Goal: Task Accomplishment & Management: Use online tool/utility

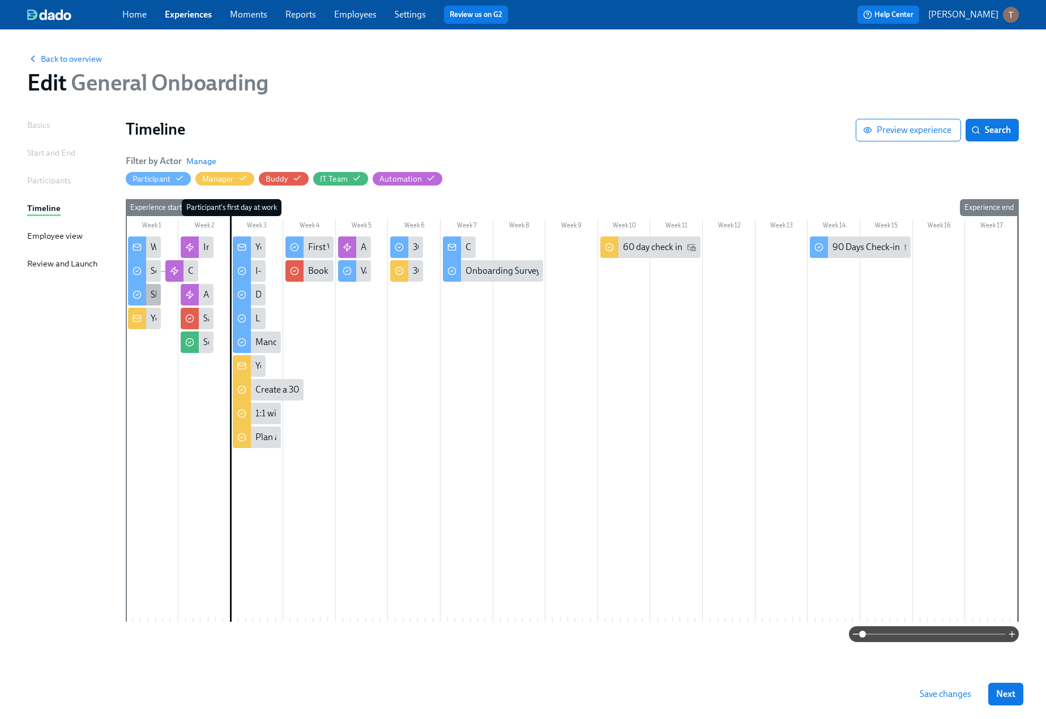
click at [150, 302] on div "Shipping Address" at bounding box center [144, 295] width 33 height 22
click at [984, 12] on p "[PERSON_NAME]" at bounding box center [963, 14] width 70 height 12
click at [927, 74] on div "Switch organization..." at bounding box center [956, 66] width 125 height 27
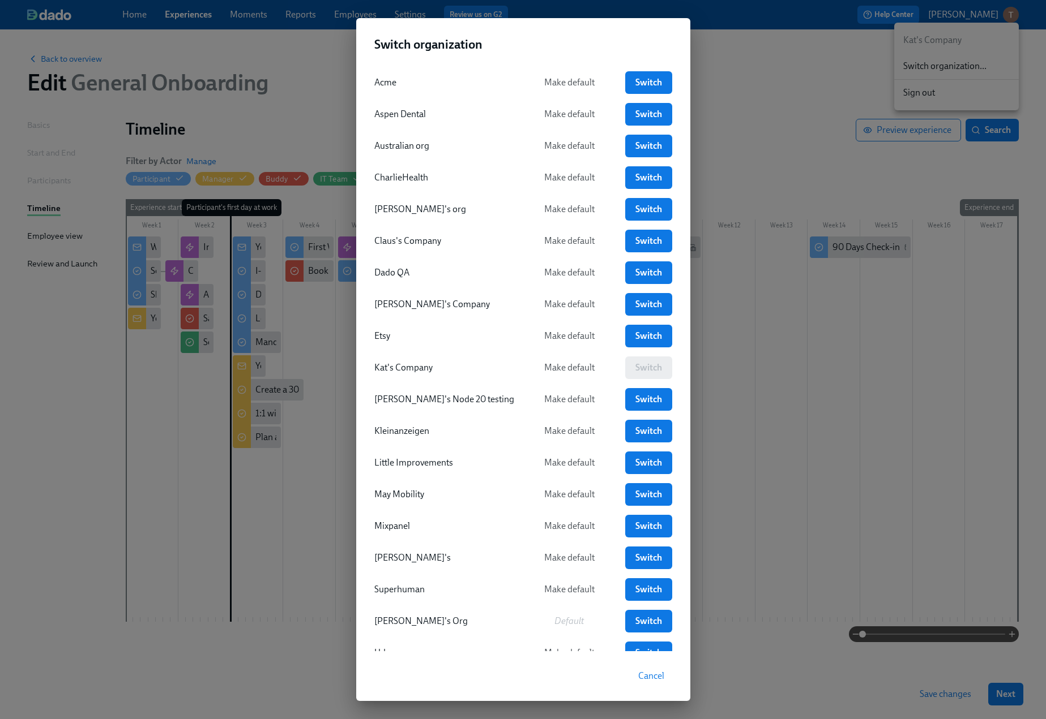
scroll to position [36, 0]
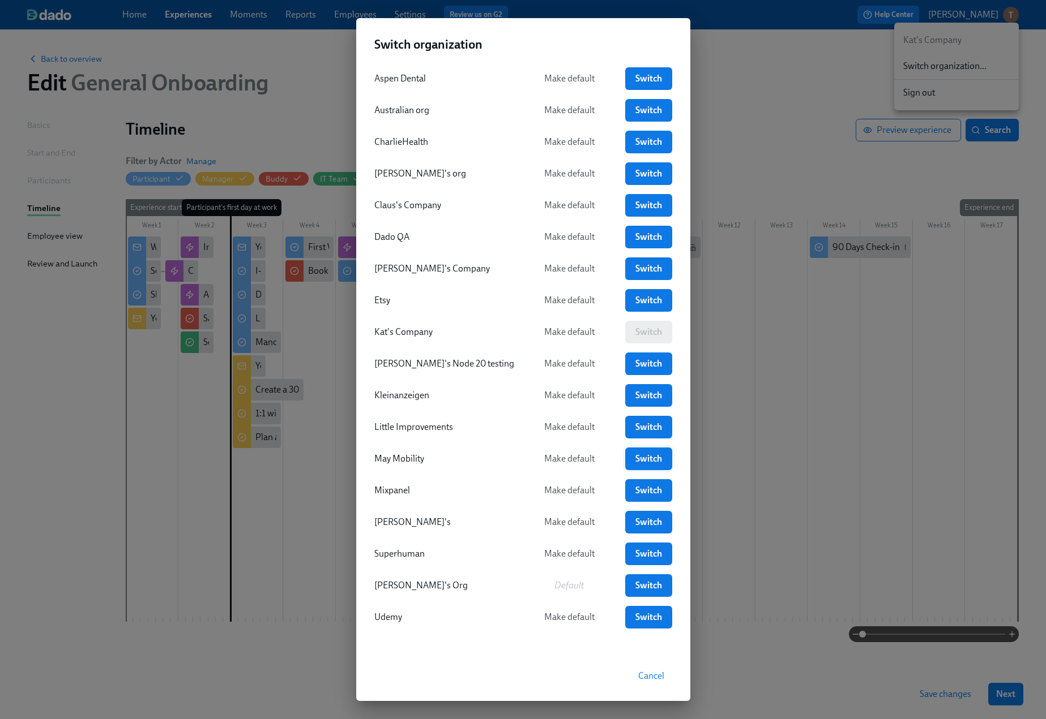
click at [648, 464] on span "Switch" at bounding box center [648, 458] width 31 height 11
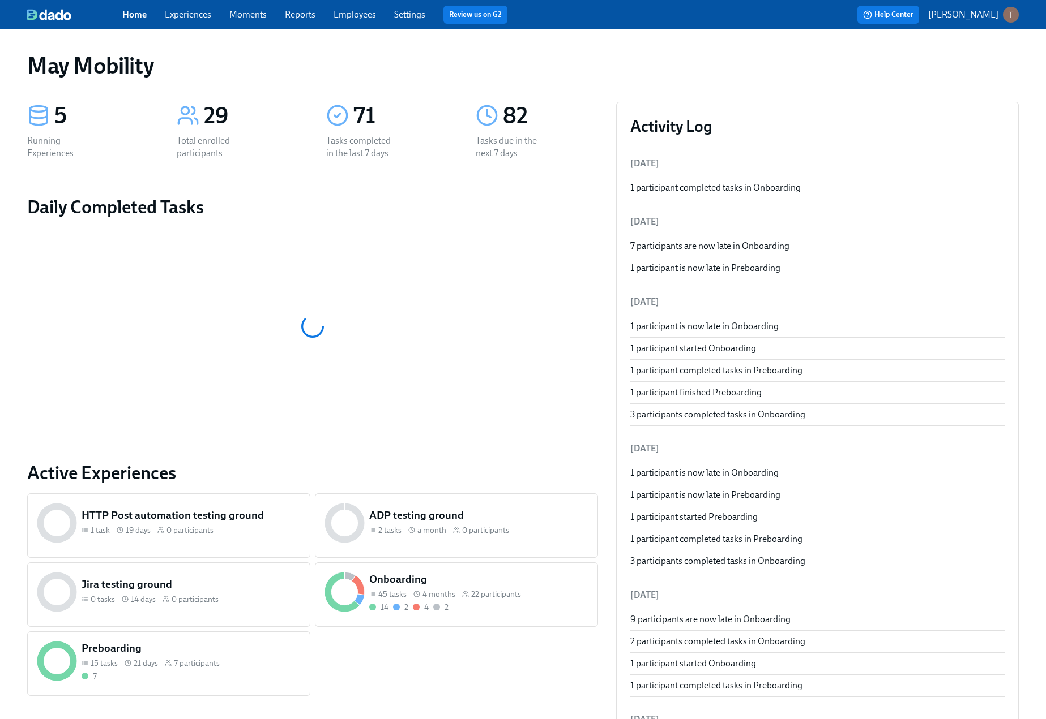
click at [183, 14] on link "Experiences" at bounding box center [188, 14] width 46 height 11
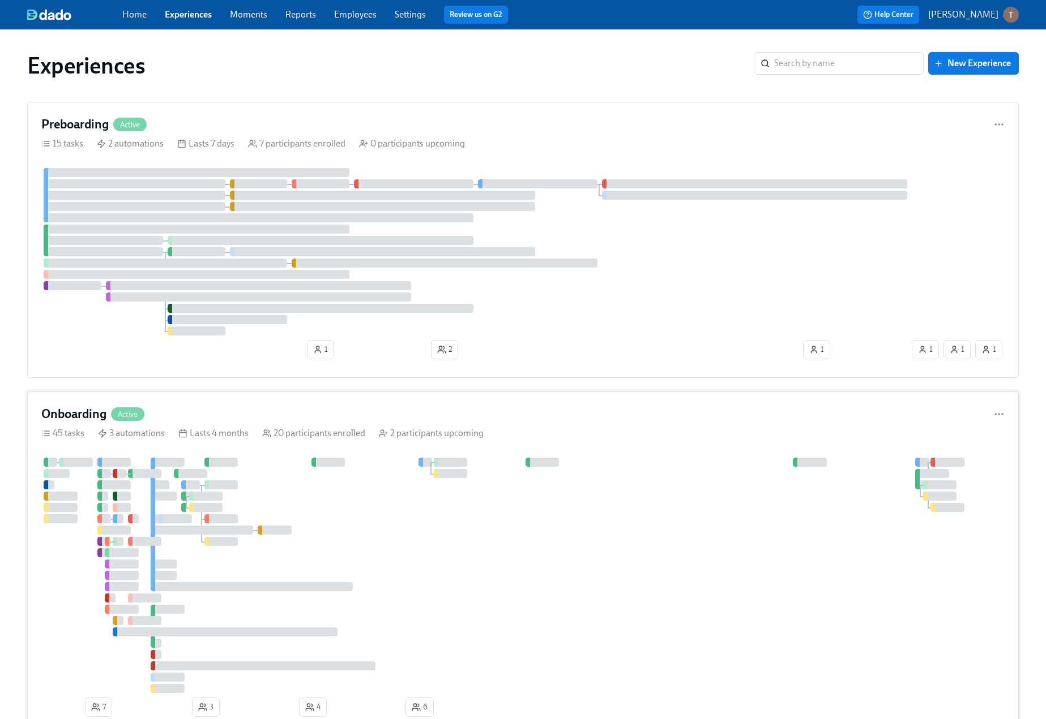
click at [243, 510] on div at bounding box center [522, 575] width 963 height 235
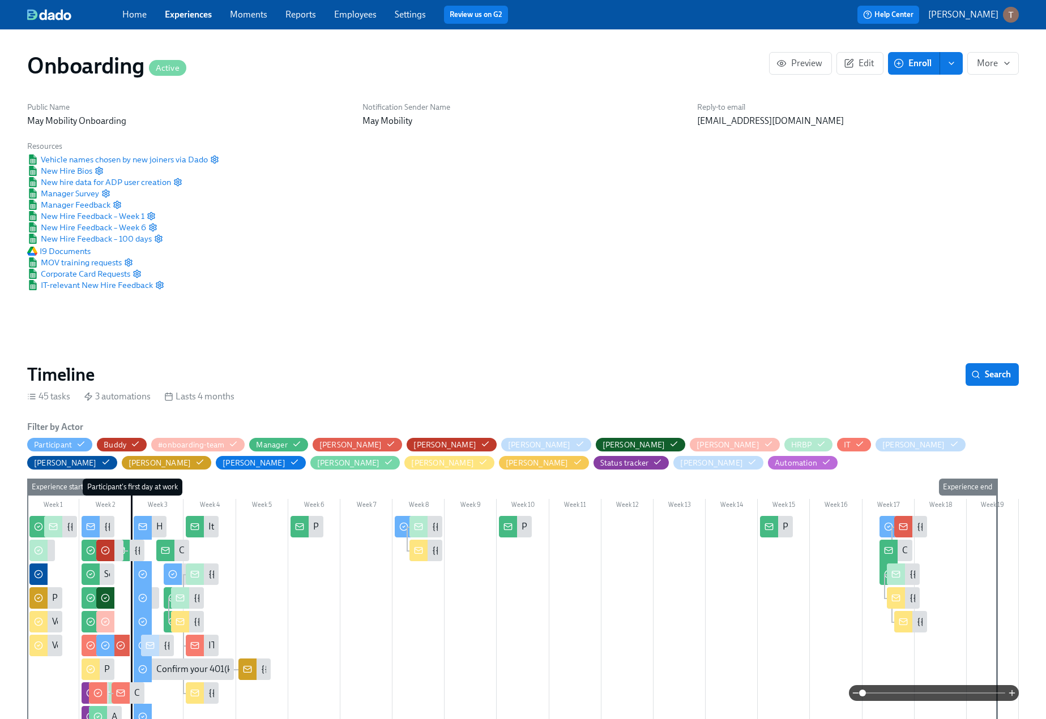
scroll to position [0, 4825]
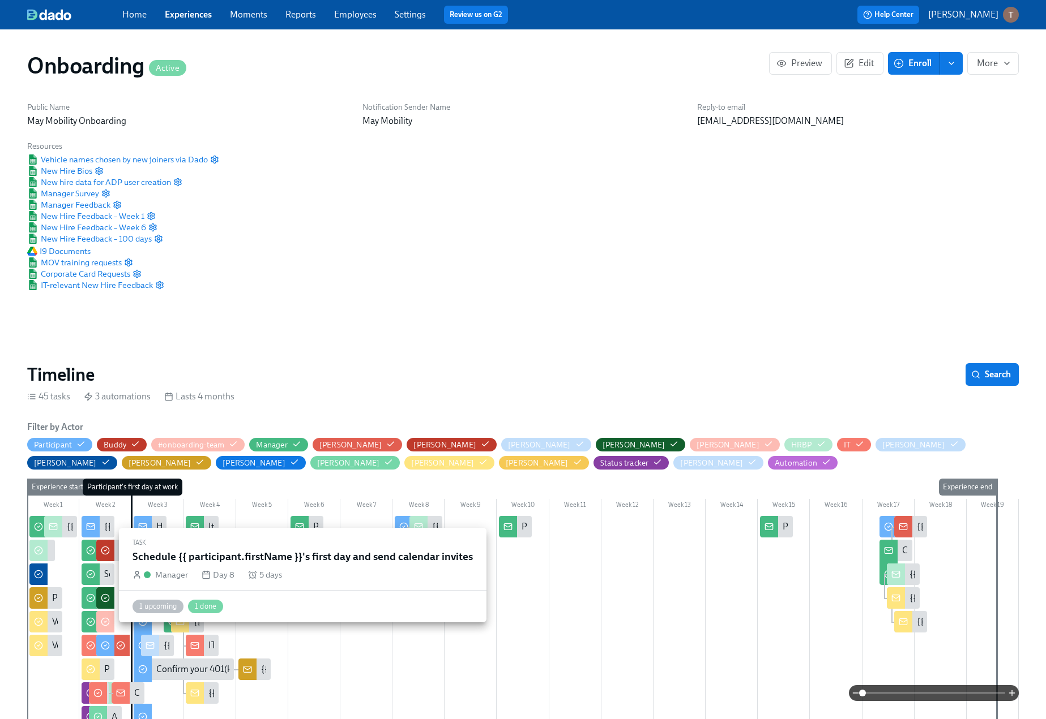
click at [94, 573] on circle at bounding box center [90, 574] width 7 height 7
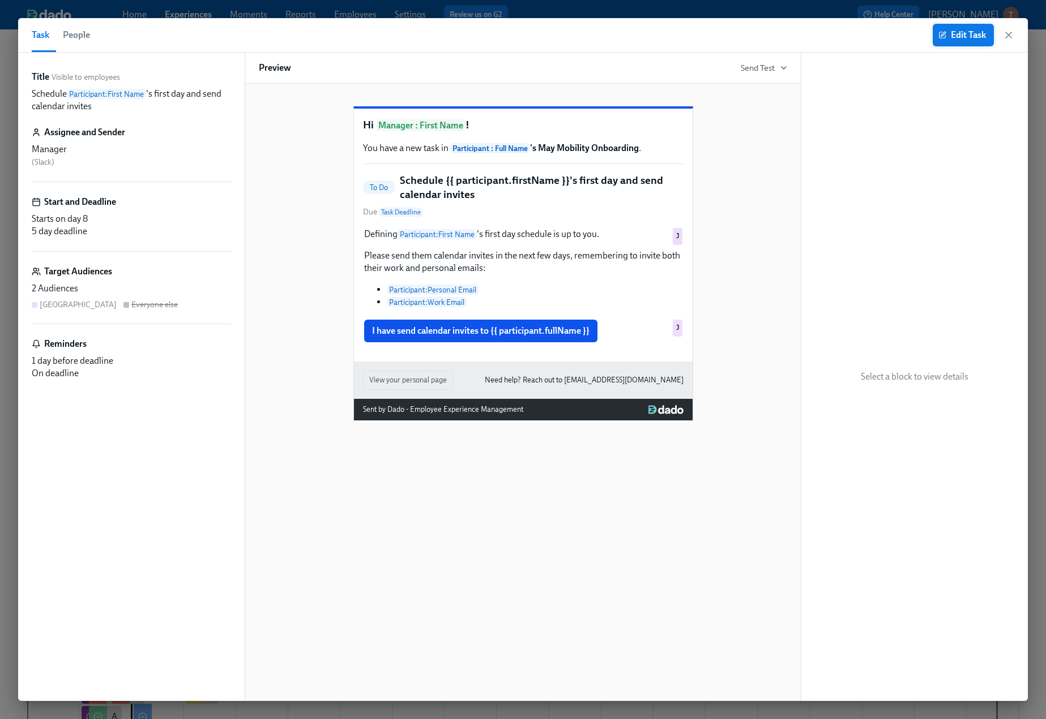
click at [957, 42] on button "Edit Task" at bounding box center [962, 35] width 61 height 23
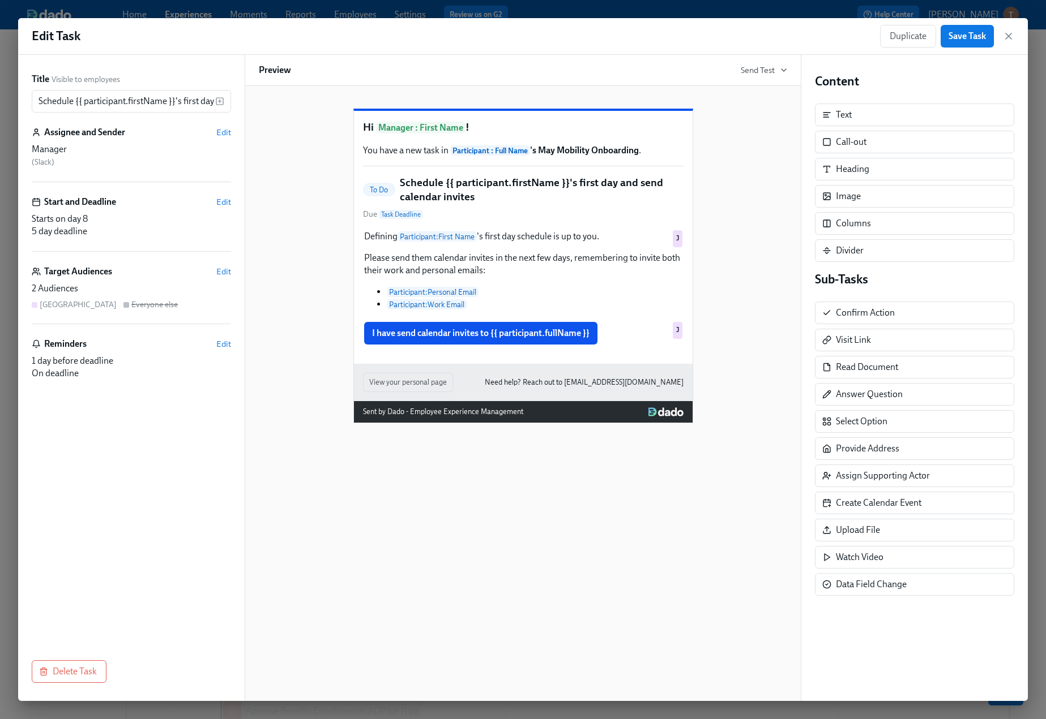
click at [216, 271] on div "Target Audiences Edit" at bounding box center [131, 271] width 199 height 12
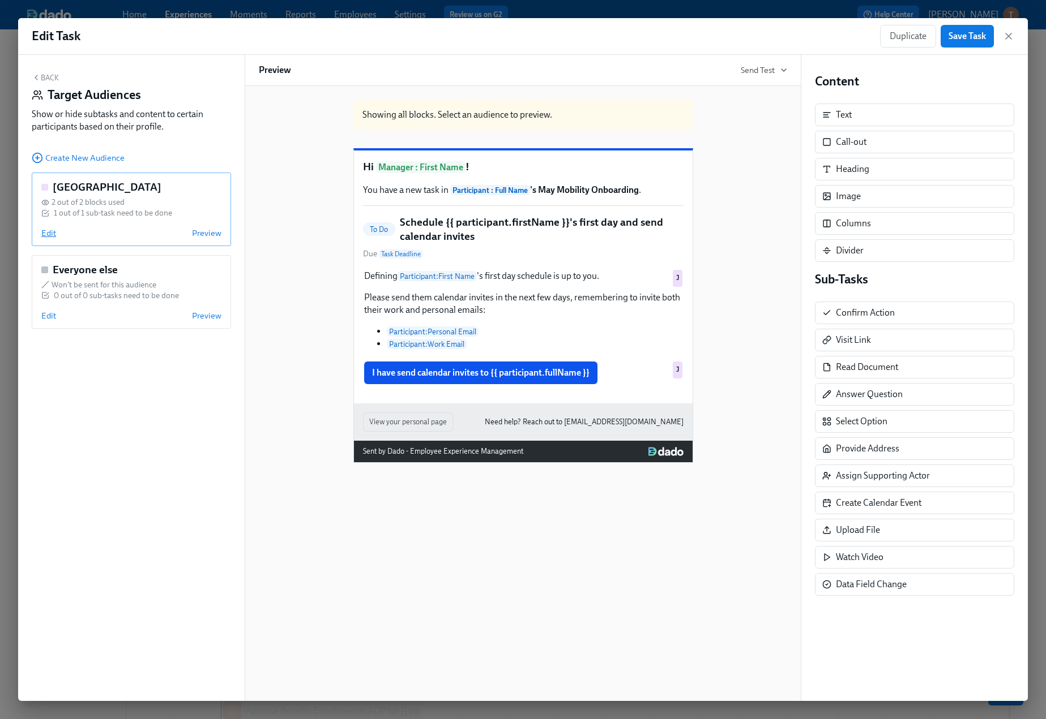
click at [44, 229] on span "Edit" at bounding box center [48, 233] width 15 height 11
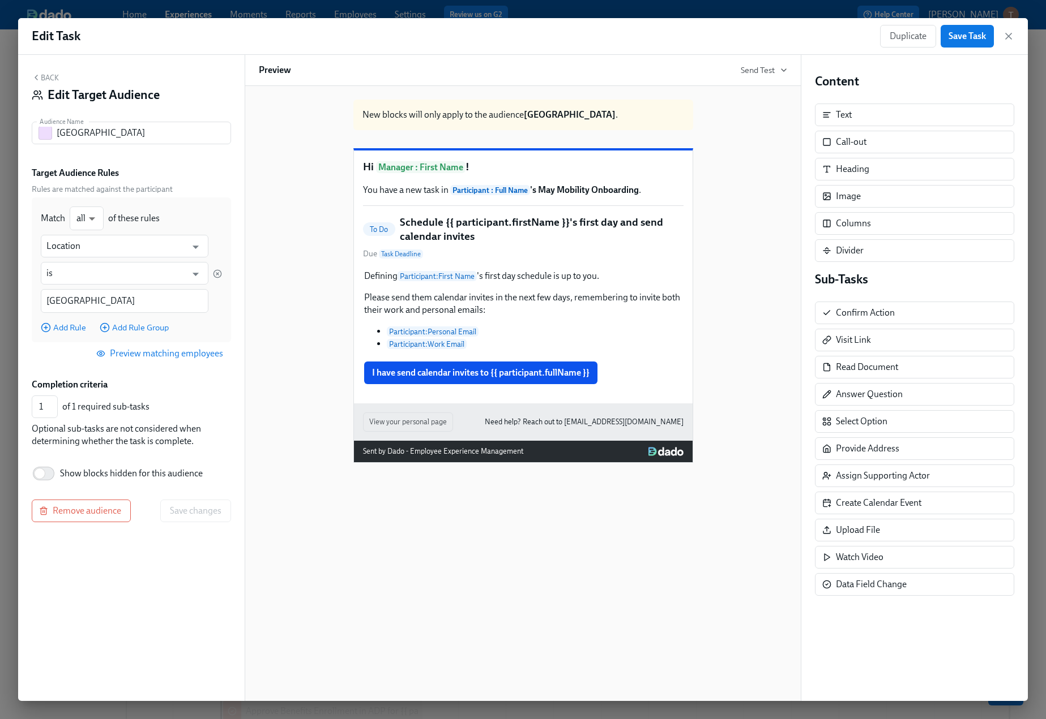
click at [53, 78] on button "Back" at bounding box center [45, 77] width 27 height 9
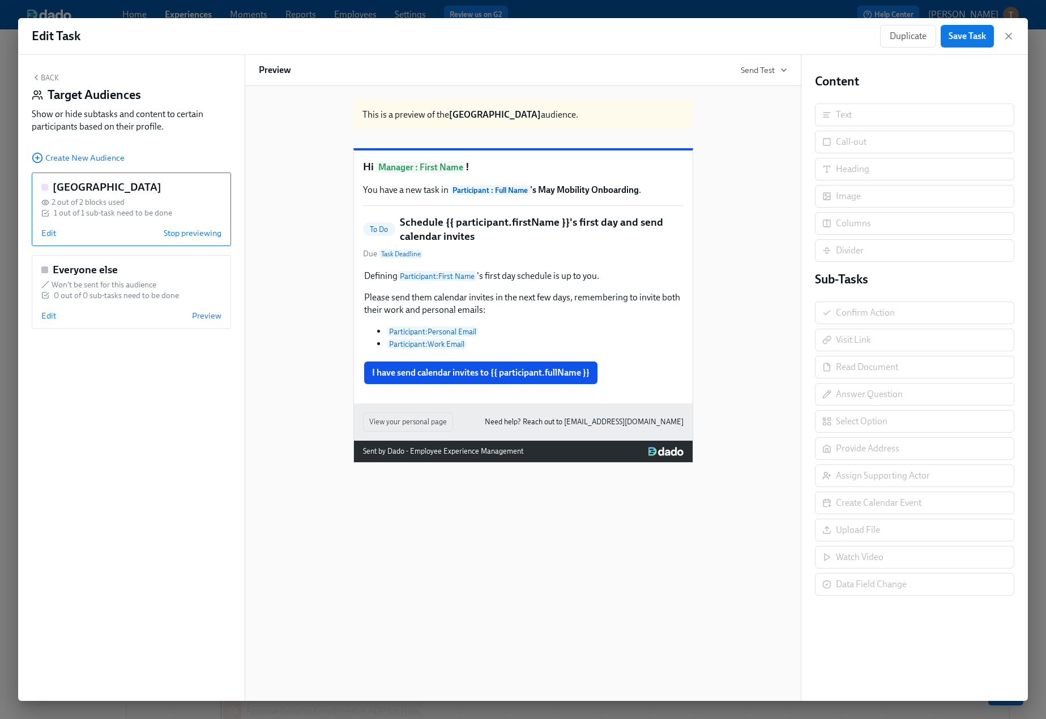
click at [37, 71] on div "Back Target Audiences Show or hide subtasks and content to certain participants…" at bounding box center [131, 378] width 226 height 646
click at [43, 77] on button "Back" at bounding box center [45, 77] width 27 height 9
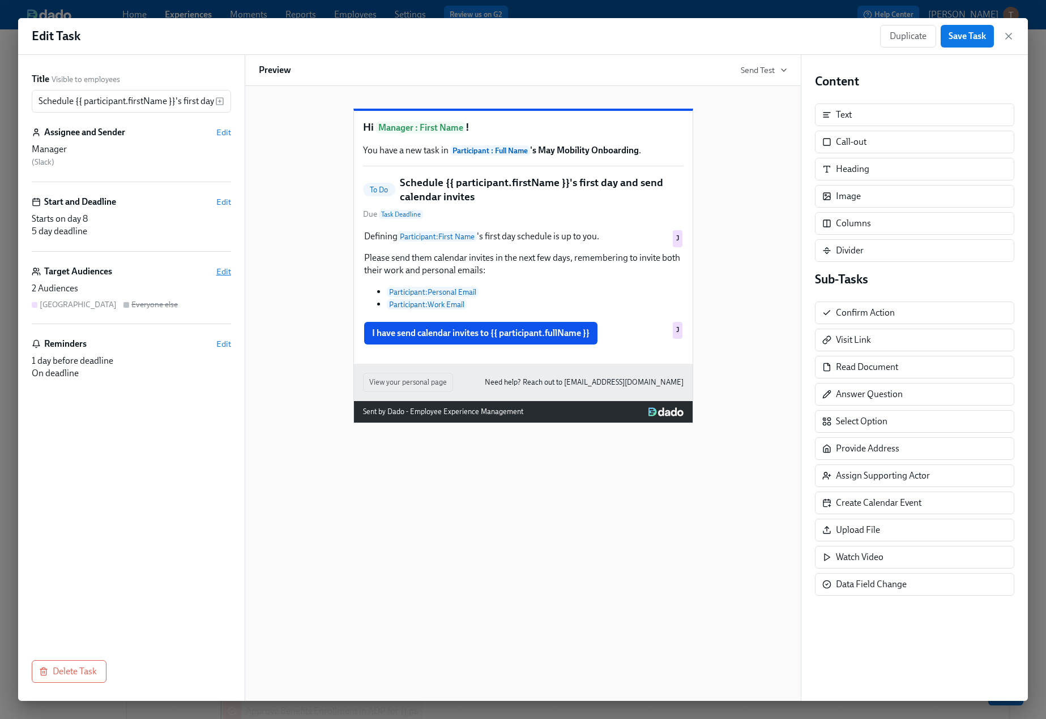
click at [226, 277] on span "Edit" at bounding box center [223, 271] width 15 height 11
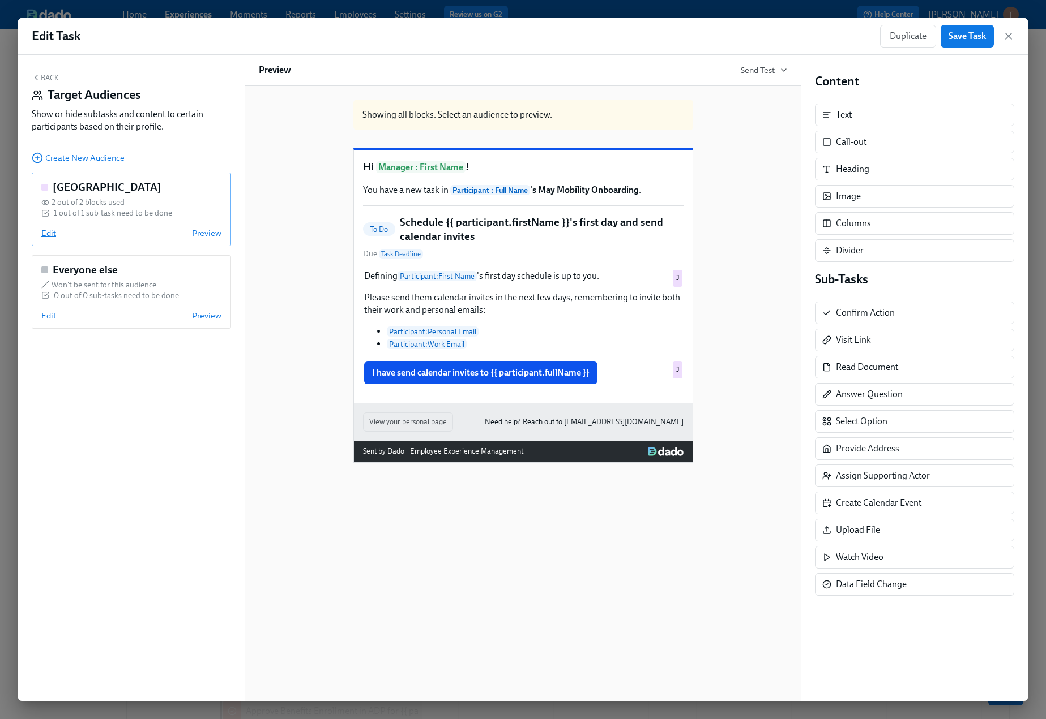
click at [43, 236] on span "Edit" at bounding box center [48, 233] width 15 height 11
